Goal: Check status: Check status

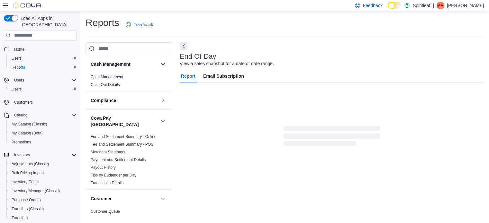
scroll to position [4, 0]
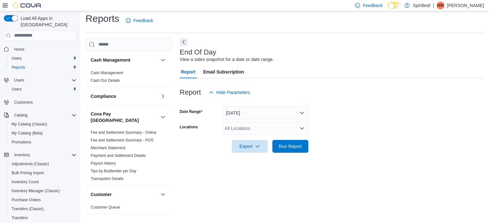
click at [239, 129] on div "All Locations" at bounding box center [265, 128] width 86 height 13
type input "***"
click at [262, 137] on span "267 - [GEOGRAPHIC_DATA]" at bounding box center [274, 139] width 58 height 6
click at [331, 140] on div at bounding box center [332, 137] width 304 height 5
click at [285, 146] on span "Run Report" at bounding box center [289, 146] width 23 height 6
